Goal: Complete application form

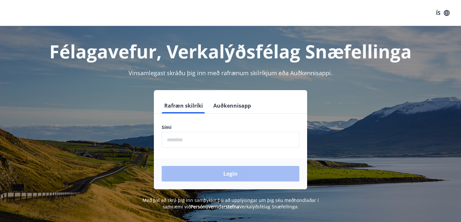
click at [194, 137] on input "phone" at bounding box center [231, 140] width 138 height 16
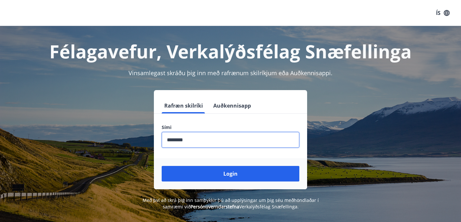
type input "********"
click at [162, 166] on button "Login" at bounding box center [231, 174] width 138 height 16
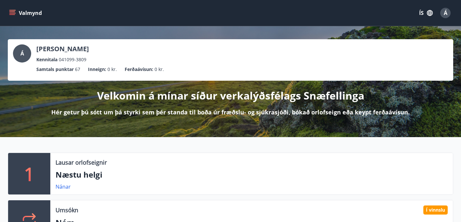
click at [18, 14] on button "Valmynd" at bounding box center [26, 13] width 37 height 12
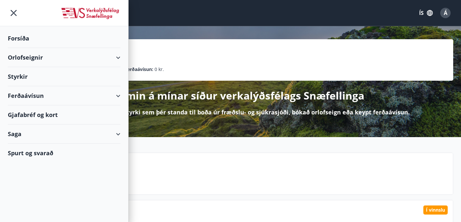
click at [18, 48] on div "Styrkir" at bounding box center [64, 38] width 113 height 19
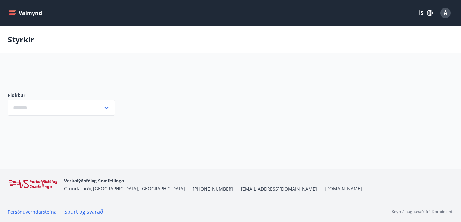
type input "***"
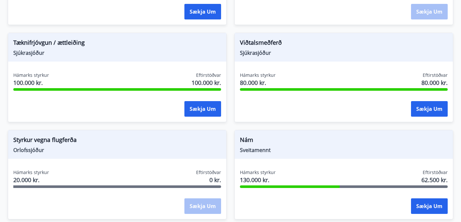
scroll to position [769, 0]
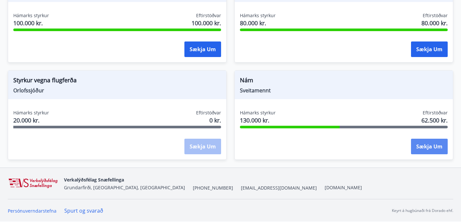
click at [433, 149] on button "Sækja um" at bounding box center [429, 147] width 37 height 16
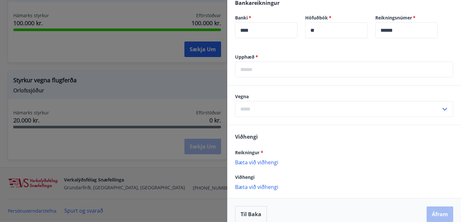
scroll to position [165, 0]
click at [269, 73] on input "text" at bounding box center [344, 69] width 218 height 16
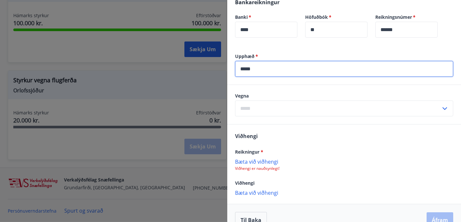
type input "*****"
click at [253, 105] on input "text" at bounding box center [338, 109] width 206 height 16
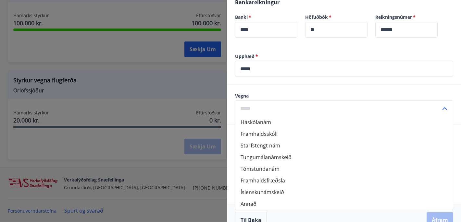
click at [260, 126] on li "Háskólanám" at bounding box center [343, 123] width 217 height 12
type input "**********"
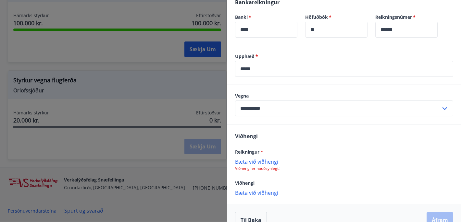
scroll to position [179, 0]
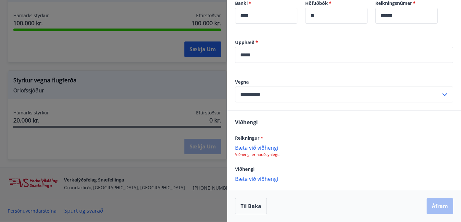
click at [267, 157] on p "Viðhengi er nauðsynlegt!" at bounding box center [344, 154] width 218 height 5
click at [258, 179] on p "Bæta við viðhengi" at bounding box center [344, 179] width 218 height 6
click at [248, 181] on p "Bæta við viðhengi" at bounding box center [344, 179] width 218 height 6
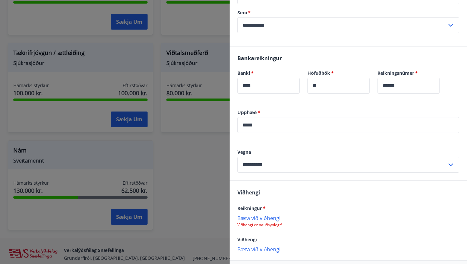
scroll to position [137, 0]
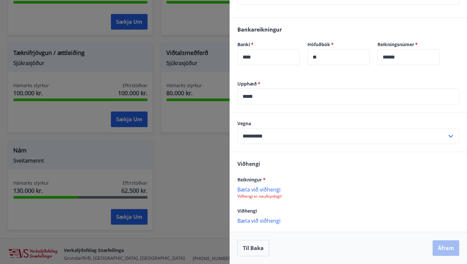
click at [258, 222] on p "Bæta við viðhengi" at bounding box center [349, 220] width 222 height 6
click at [249, 220] on p "Bæta við viðhengi" at bounding box center [349, 220] width 222 height 6
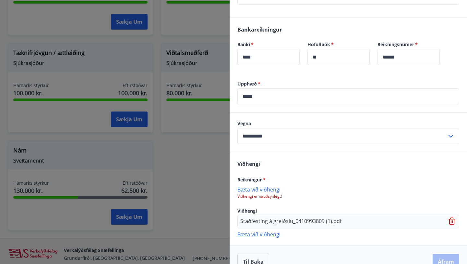
scroll to position [151, 0]
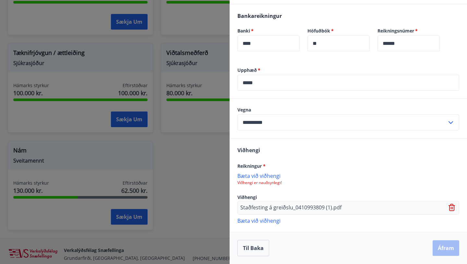
click at [260, 176] on p "Bæta við viðhengi" at bounding box center [349, 175] width 222 height 6
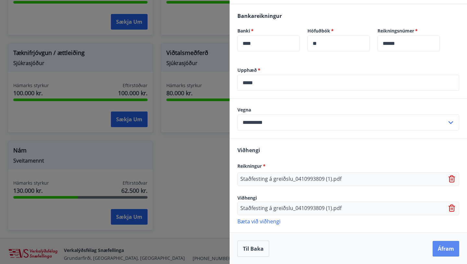
click at [438, 222] on button "Áfram" at bounding box center [446, 249] width 27 height 16
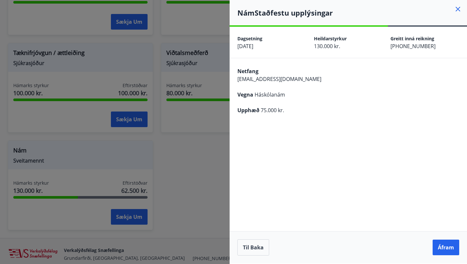
scroll to position [0, 0]
click at [438, 222] on button "Áfram" at bounding box center [446, 247] width 27 height 16
click at [454, 31] on icon "Close" at bounding box center [453, 32] width 5 height 5
click at [442, 222] on button "Áfram" at bounding box center [446, 247] width 27 height 16
